Goal: Browse casually

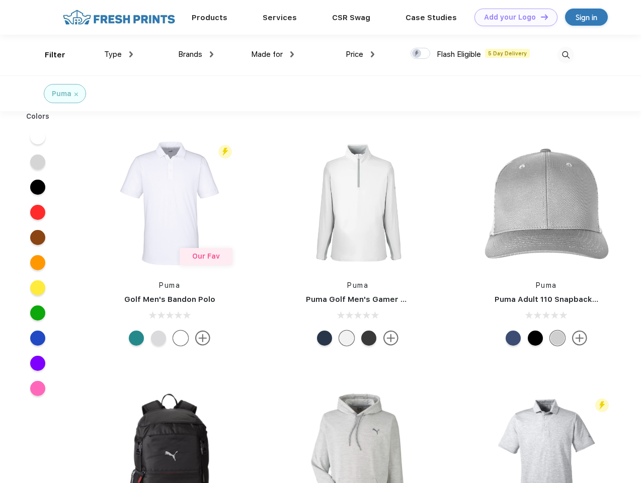
scroll to position [1, 0]
click at [512, 17] on link "Add your Logo Design Tool" at bounding box center [515, 18] width 83 height 18
click at [0, 0] on div "Design Tool" at bounding box center [0, 0] width 0 height 0
click at [540, 17] on link "Add your Logo Design Tool" at bounding box center [515, 18] width 83 height 18
click at [48, 55] on div "Filter" at bounding box center [55, 55] width 21 height 12
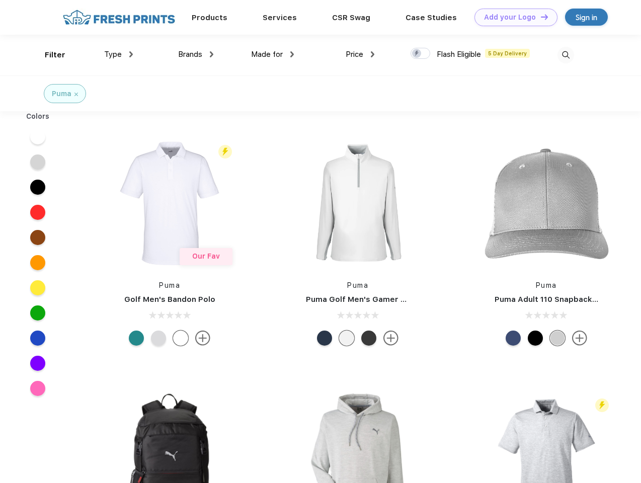
click at [119, 54] on span "Type" at bounding box center [113, 54] width 18 height 9
click at [196, 54] on span "Brands" at bounding box center [190, 54] width 24 height 9
click at [273, 54] on span "Made for" at bounding box center [267, 54] width 32 height 9
click at [360, 54] on span "Price" at bounding box center [355, 54] width 18 height 9
click at [421, 54] on div at bounding box center [421, 53] width 20 height 11
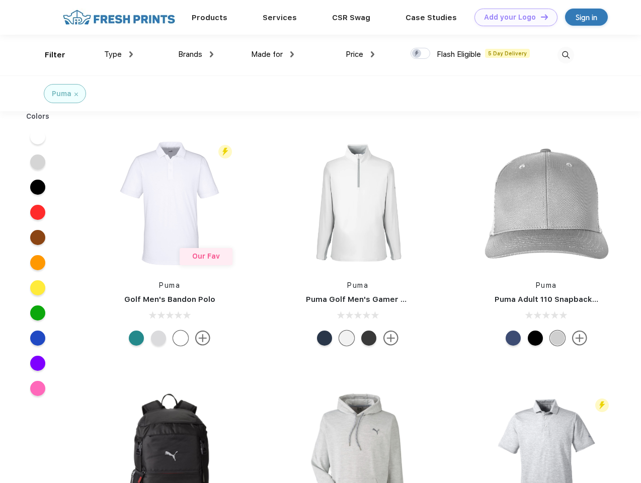
click at [417, 54] on input "checkbox" at bounding box center [414, 50] width 7 height 7
click at [566, 55] on img at bounding box center [565, 55] width 17 height 17
